Goal: Information Seeking & Learning: Learn about a topic

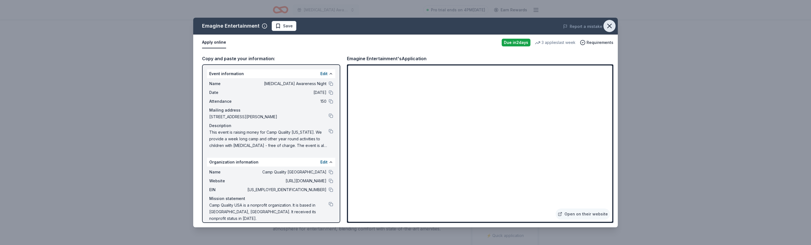
drag, startPoint x: 610, startPoint y: 26, endPoint x: 605, endPoint y: 30, distance: 5.9
click at [609, 26] on icon "button" at bounding box center [609, 26] width 4 height 4
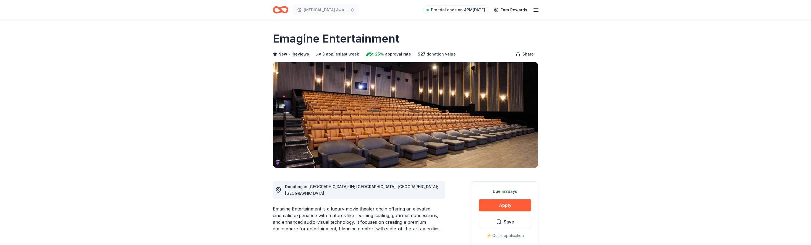
click at [282, 11] on icon "Home" at bounding box center [283, 10] width 9 height 6
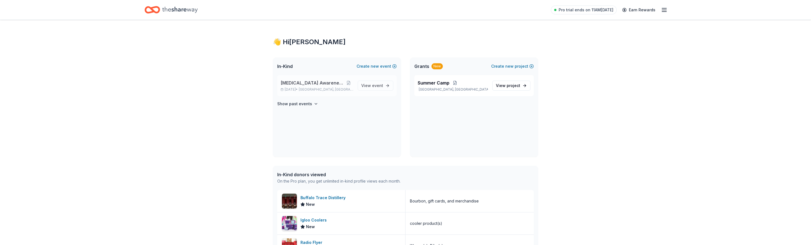
click at [337, 83] on span "[MEDICAL_DATA] Awareness Night" at bounding box center [312, 83] width 64 height 7
click at [376, 85] on span "event" at bounding box center [377, 85] width 11 height 5
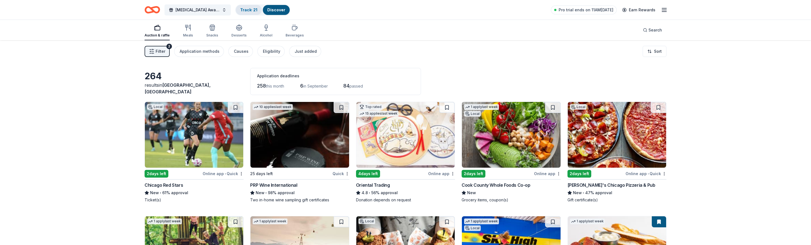
click at [248, 12] on link "Track · 21" at bounding box center [248, 9] width 17 height 5
click at [159, 50] on span "Filter" at bounding box center [161, 51] width 10 height 7
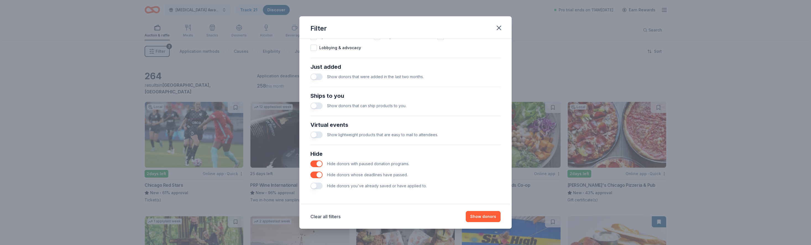
scroll to position [198, 0]
click at [316, 185] on button "button" at bounding box center [316, 186] width 12 height 7
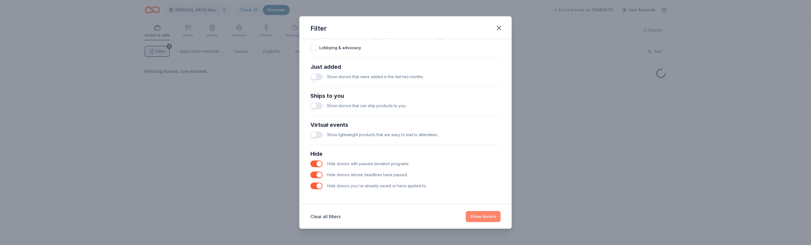
click at [487, 214] on button "Show donors" at bounding box center [483, 216] width 35 height 11
